Goal: Task Accomplishment & Management: Manage account settings

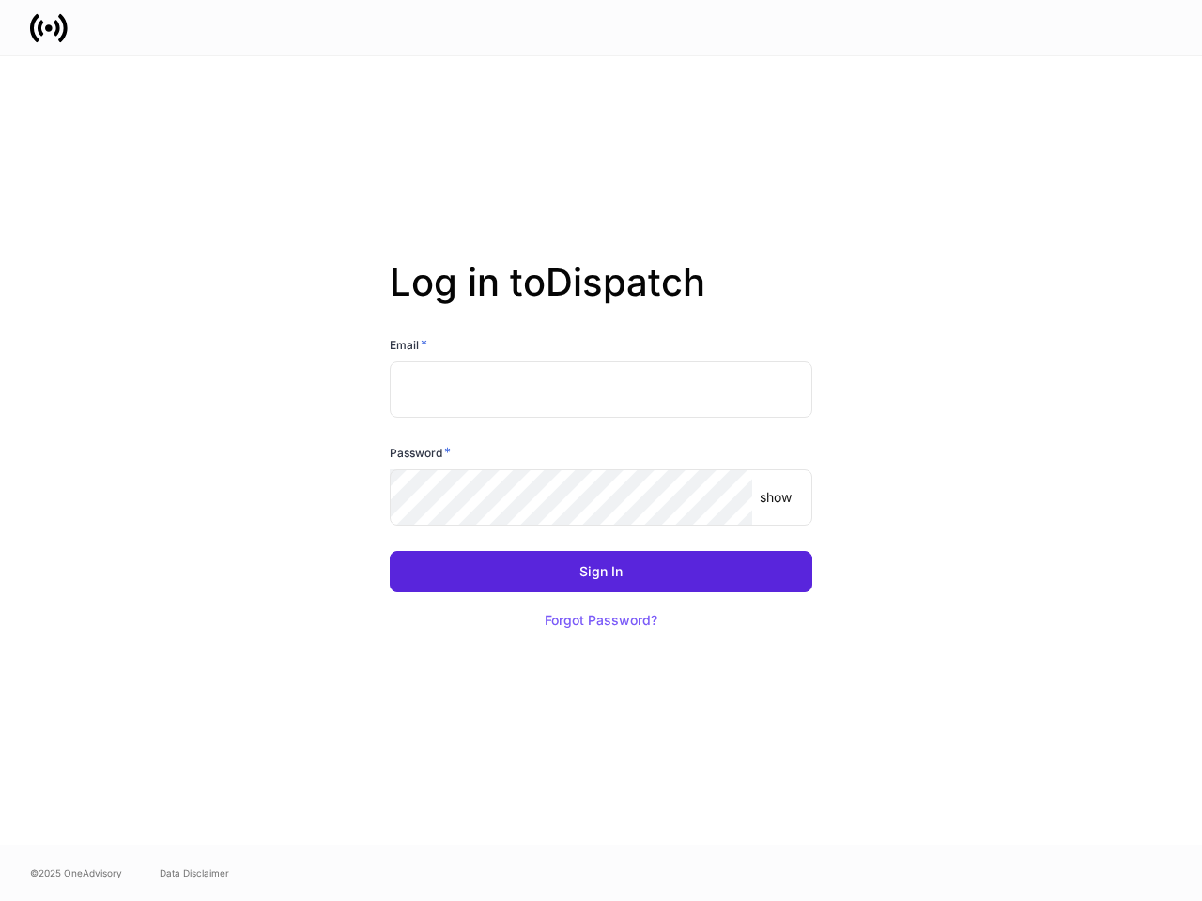
click at [601, 451] on div "Password *" at bounding box center [601, 456] width 423 height 26
click at [601, 390] on input "text" at bounding box center [601, 390] width 423 height 56
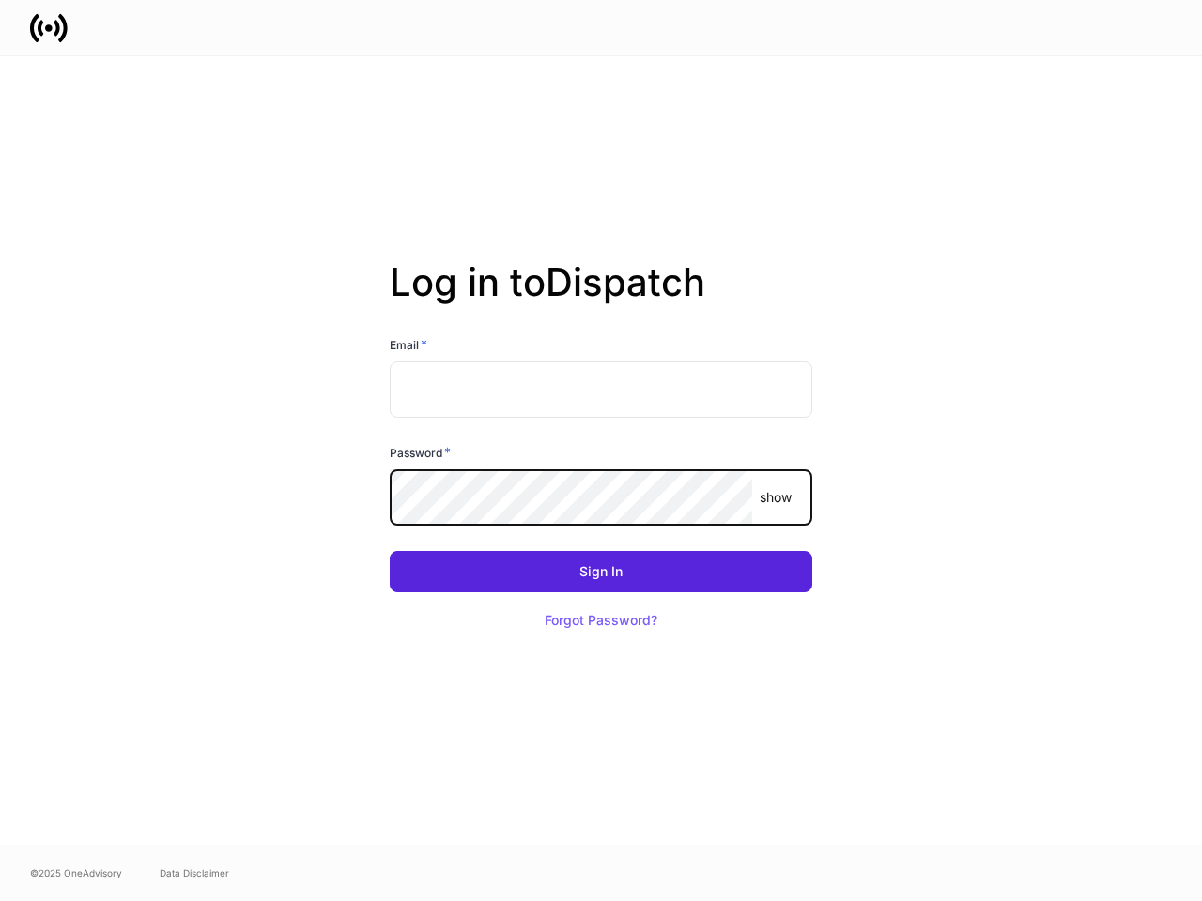
click at [776, 498] on p "show" at bounding box center [776, 497] width 32 height 19
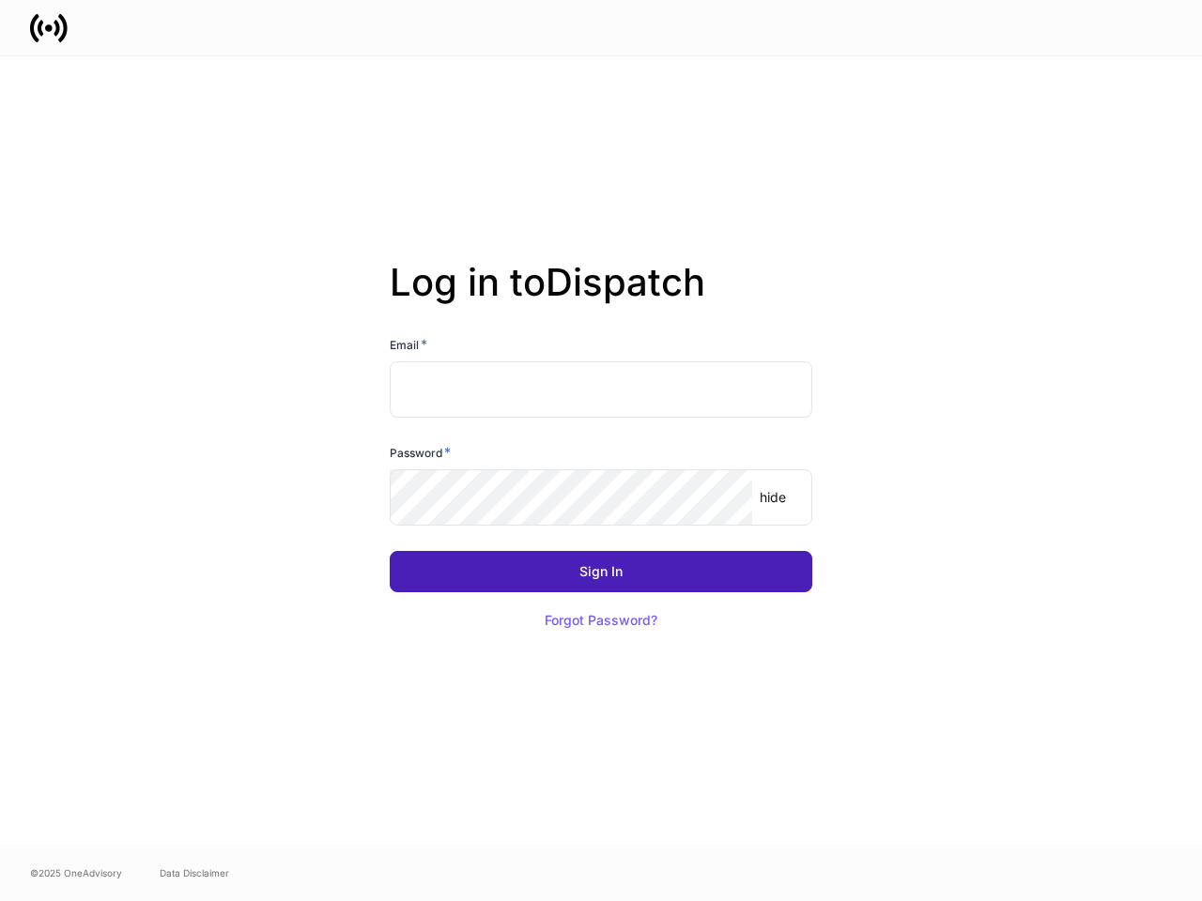
click at [601, 572] on div "Sign In" at bounding box center [600, 571] width 43 height 13
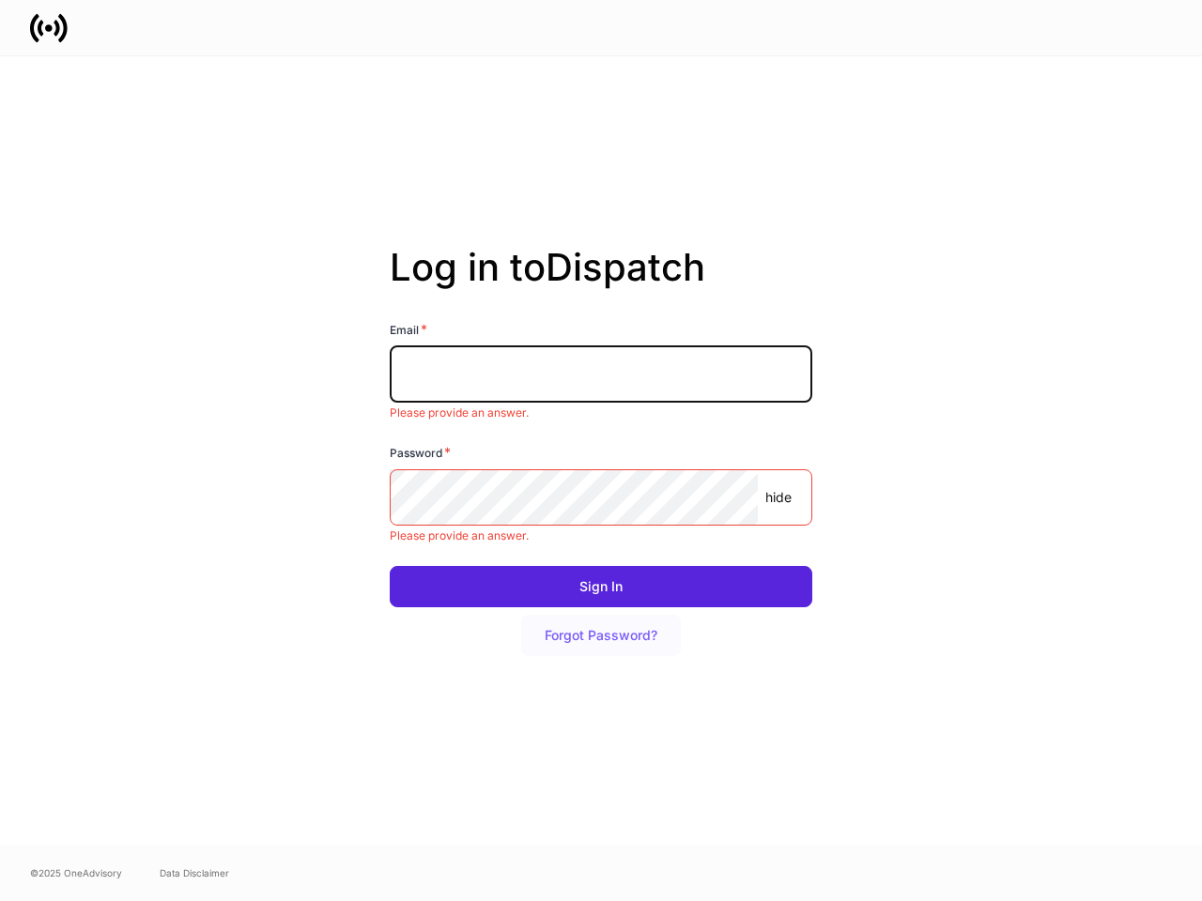
click at [601, 621] on button "Forgot Password?" at bounding box center [601, 635] width 160 height 41
